Goal: Information Seeking & Learning: Learn about a topic

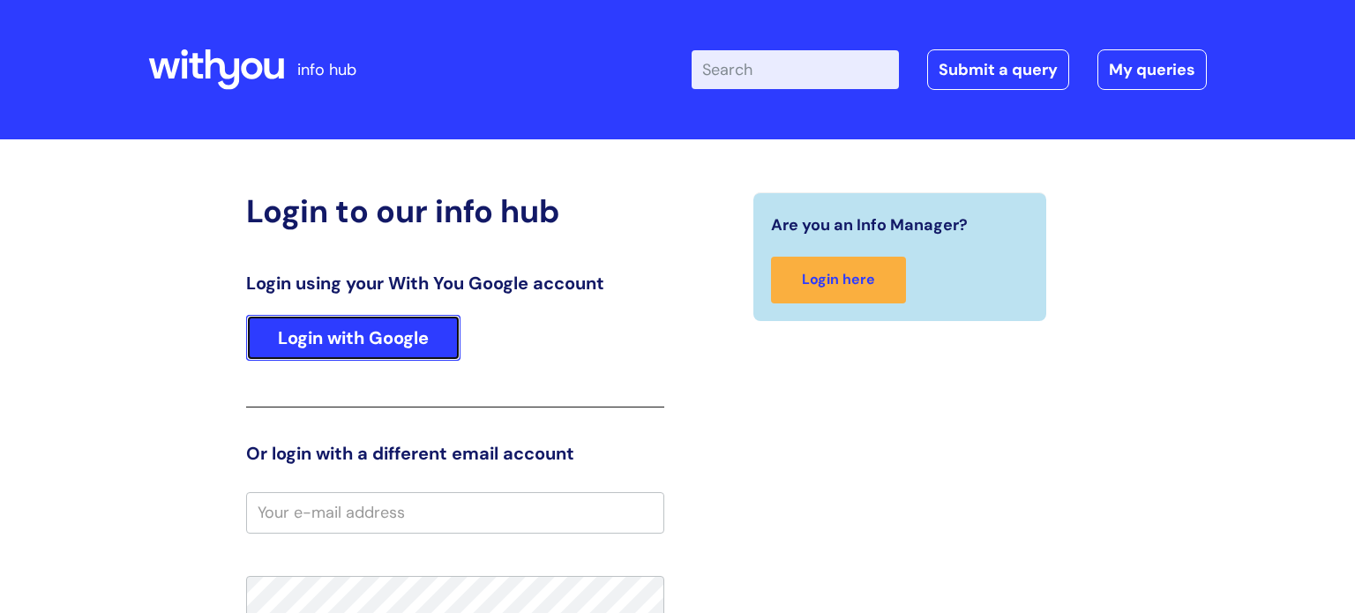
click at [353, 335] on link "Login with Google" at bounding box center [353, 338] width 214 height 46
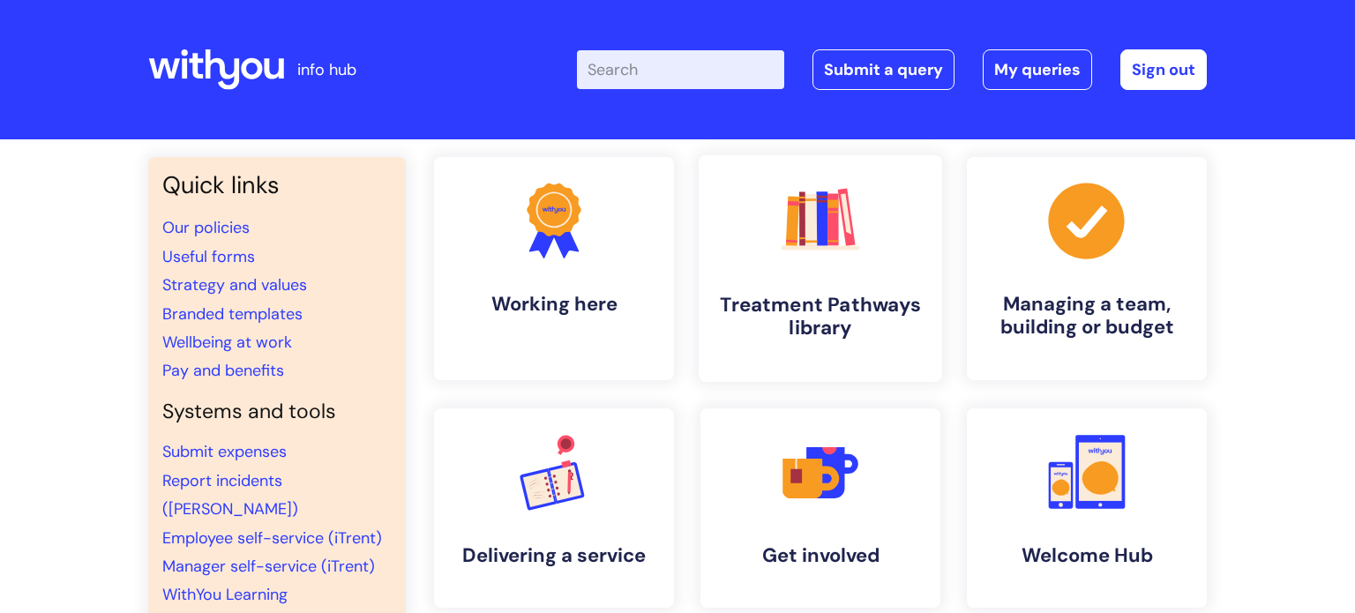
click at [791, 296] on h4 "Treatment Pathways library" at bounding box center [820, 317] width 215 height 48
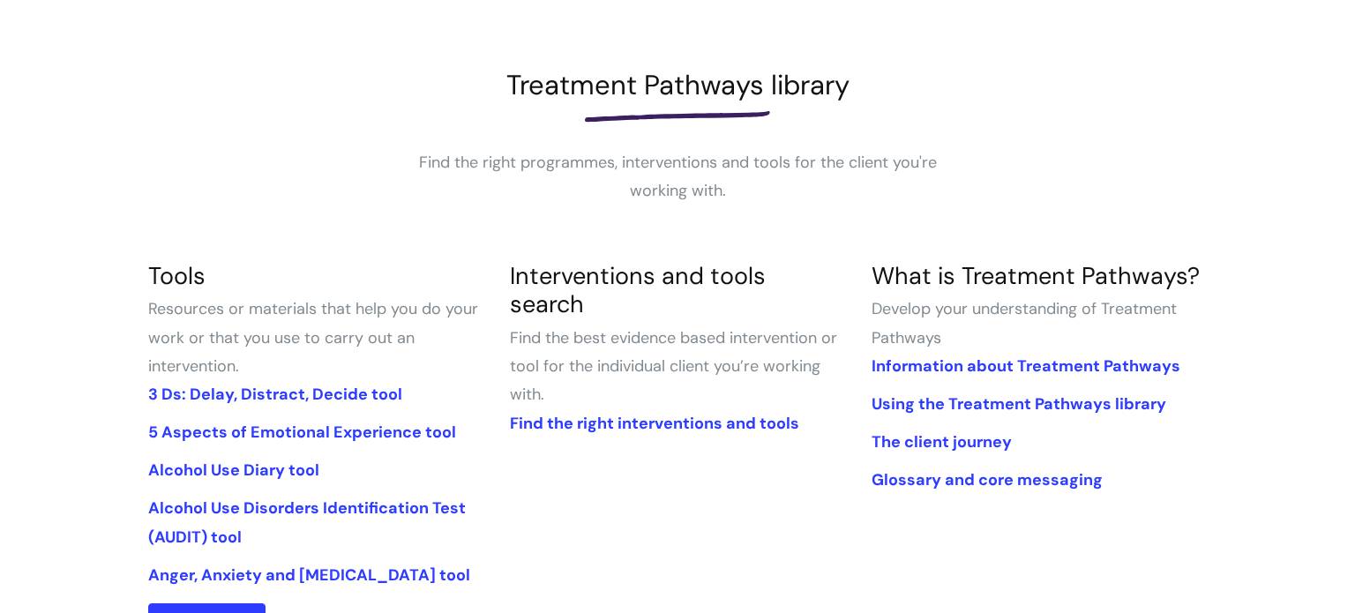
scroll to position [222, 0]
